Goal: Transaction & Acquisition: Purchase product/service

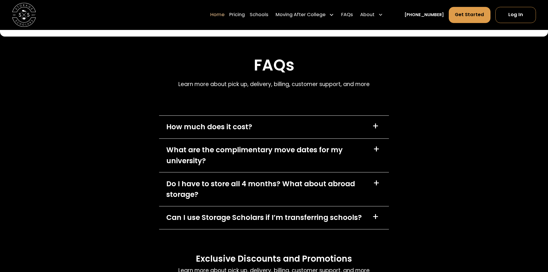
scroll to position [1726, 0]
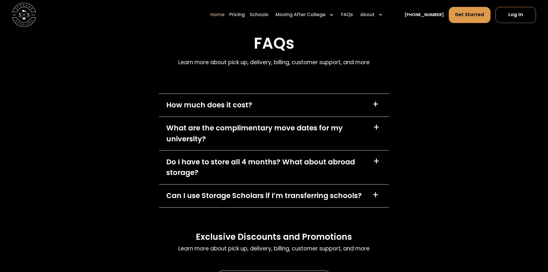
click at [379, 107] on div "+" at bounding box center [376, 104] width 9 height 9
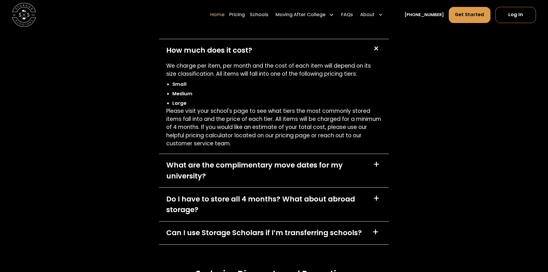
scroll to position [1813, 0]
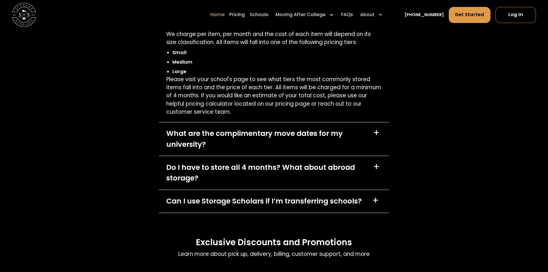
click at [377, 171] on div "+" at bounding box center [376, 166] width 7 height 9
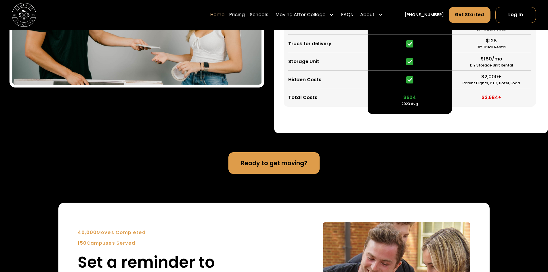
scroll to position [1180, 0]
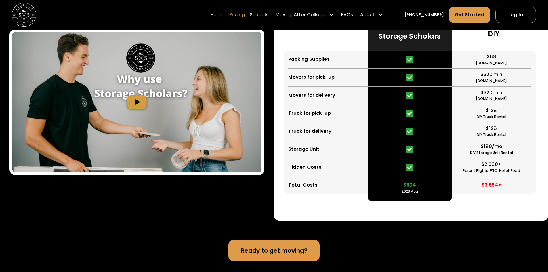
click at [245, 16] on link "Pricing" at bounding box center [237, 15] width 16 height 17
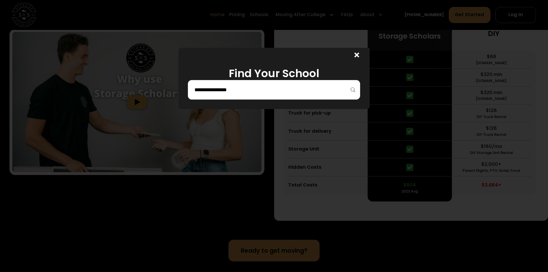
click at [241, 90] on input "search" at bounding box center [274, 90] width 160 height 10
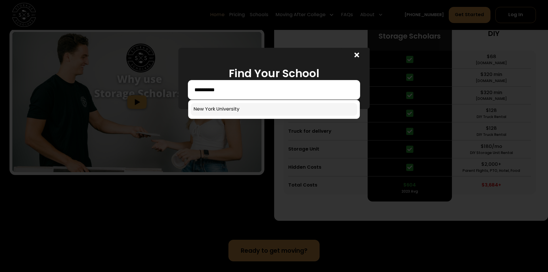
type input "**********"
click at [239, 110] on link at bounding box center [274, 109] width 167 height 13
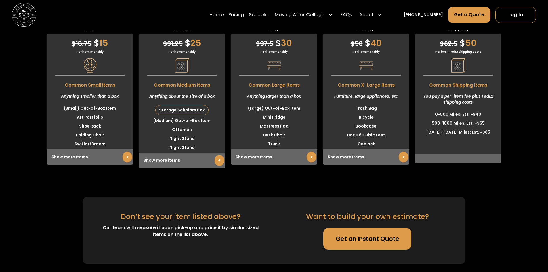
scroll to position [1456, 0]
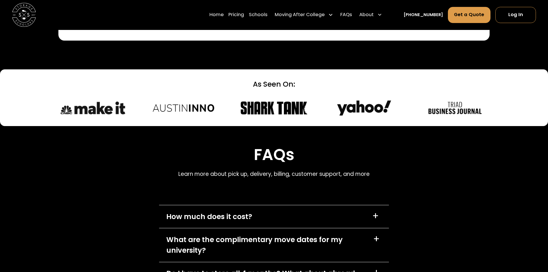
scroll to position [2291, 0]
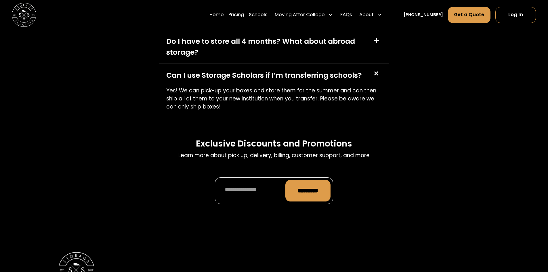
scroll to position [2588, 0]
